Goal: Information Seeking & Learning: Understand process/instructions

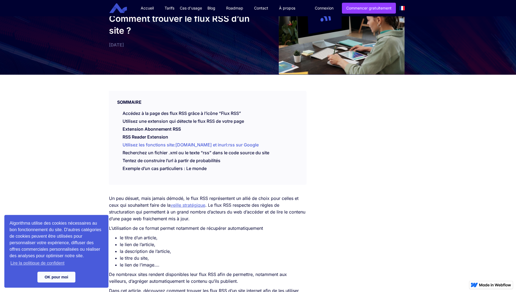
scroll to position [28, 0]
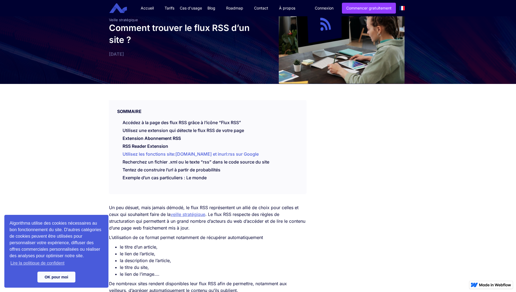
click at [228, 153] on link "Utilisez les fonctions site:[DOMAIN_NAME] et inurl:rss sur Google" at bounding box center [191, 153] width 136 height 5
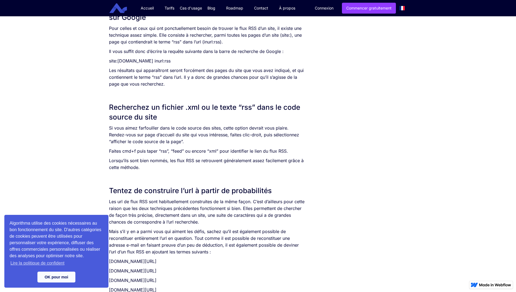
scroll to position [585, 0]
click at [162, 152] on p "Faites cmd+f puis taper “rss”, “feed” ou encore “xml” pour identifier le lien d…" at bounding box center [207, 150] width 197 height 7
copy p "rss"
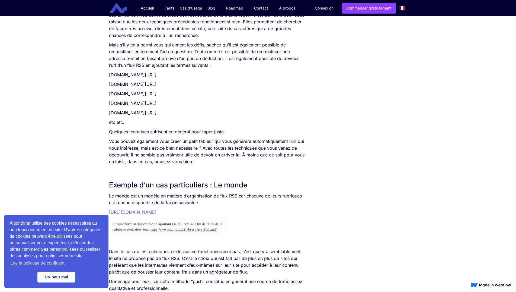
scroll to position [778, 0]
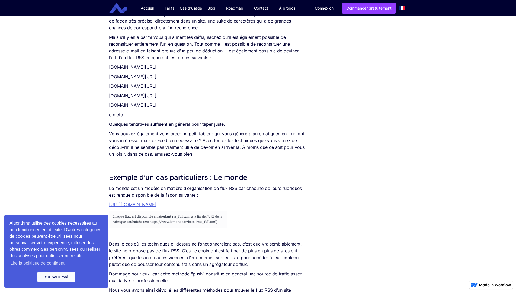
click at [177, 68] on p "[DOMAIN_NAME][URL]" at bounding box center [207, 67] width 197 height 7
copy p "feed"
drag, startPoint x: 188, startPoint y: 88, endPoint x: 170, endPoint y: 89, distance: 18.8
click at [170, 89] on p "[DOMAIN_NAME][URL]" at bounding box center [207, 86] width 197 height 7
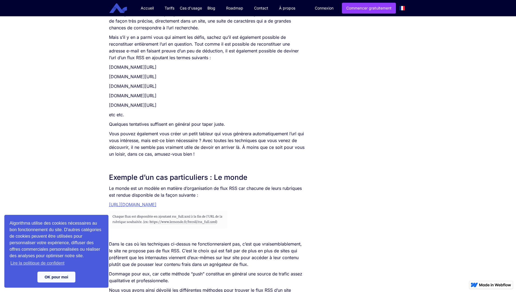
copy p "/flux-rss"
drag, startPoint x: 181, startPoint y: 78, endPoint x: 204, endPoint y: 78, distance: 22.8
click at [169, 78] on p "[DOMAIN_NAME][URL]" at bounding box center [207, 76] width 197 height 7
copy p "/rss"
drag, startPoint x: 189, startPoint y: 86, endPoint x: 170, endPoint y: 86, distance: 19.0
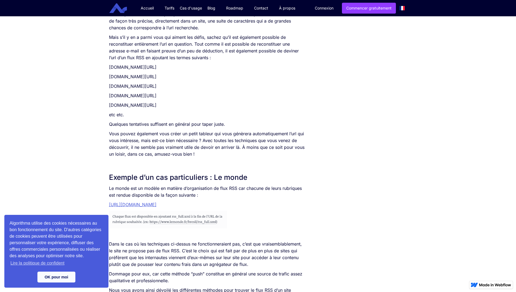
click at [170, 86] on p "[DOMAIN_NAME][URL]" at bounding box center [207, 86] width 197 height 7
copy p "flux-rss"
drag, startPoint x: 191, startPoint y: 97, endPoint x: 171, endPoint y: 97, distance: 20.1
click at [171, 97] on p "[DOMAIN_NAME][URL]" at bounding box center [207, 95] width 197 height 7
copy p "rss-feed"
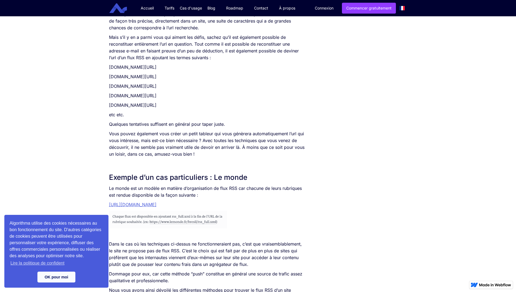
drag, startPoint x: 200, startPoint y: 107, endPoint x: 172, endPoint y: 108, distance: 28.7
click at [172, 108] on p "[DOMAIN_NAME][URL]" at bounding box center [207, 105] width 197 height 7
copy p "actualites-rss"
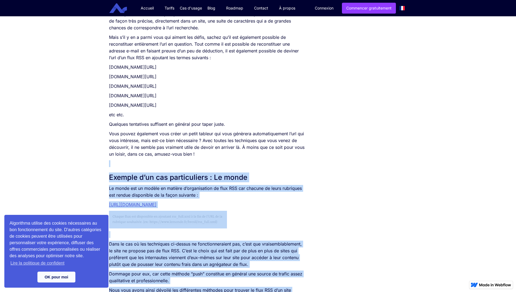
drag, startPoint x: 194, startPoint y: 153, endPoint x: 105, endPoint y: 63, distance: 127.3
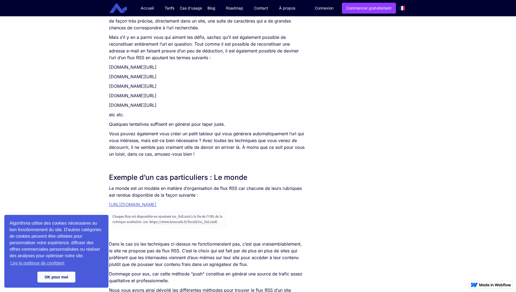
click at [144, 78] on p "[DOMAIN_NAME][URL]" at bounding box center [207, 76] width 197 height 7
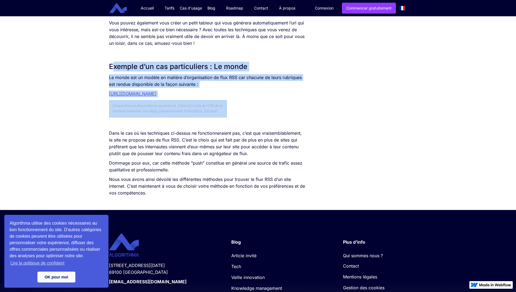
drag, startPoint x: 115, startPoint y: 69, endPoint x: 202, endPoint y: 120, distance: 100.7
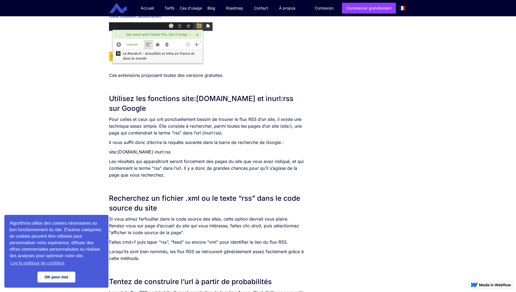
scroll to position [504, 0]
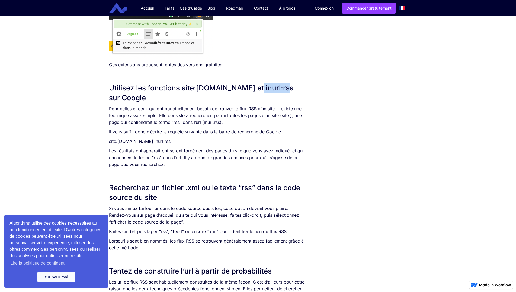
drag, startPoint x: 276, startPoint y: 88, endPoint x: 247, endPoint y: 88, distance: 28.5
click at [247, 88] on h2 "Utilisez les fonctions site:[DOMAIN_NAME] et inurl:rss sur Google" at bounding box center [207, 93] width 197 height 20
copy h2 "inurl:rss"
